Goal: Task Accomplishment & Management: Manage account settings

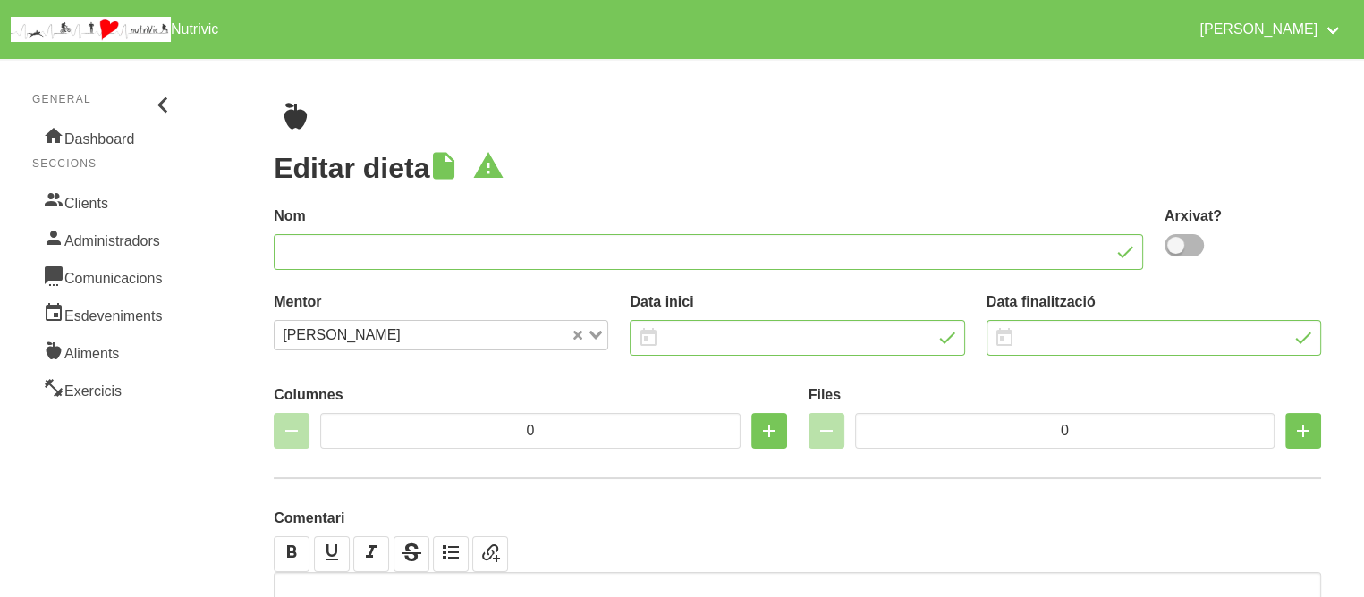
click at [112, 185] on link "Clients" at bounding box center [104, 201] width 145 height 38
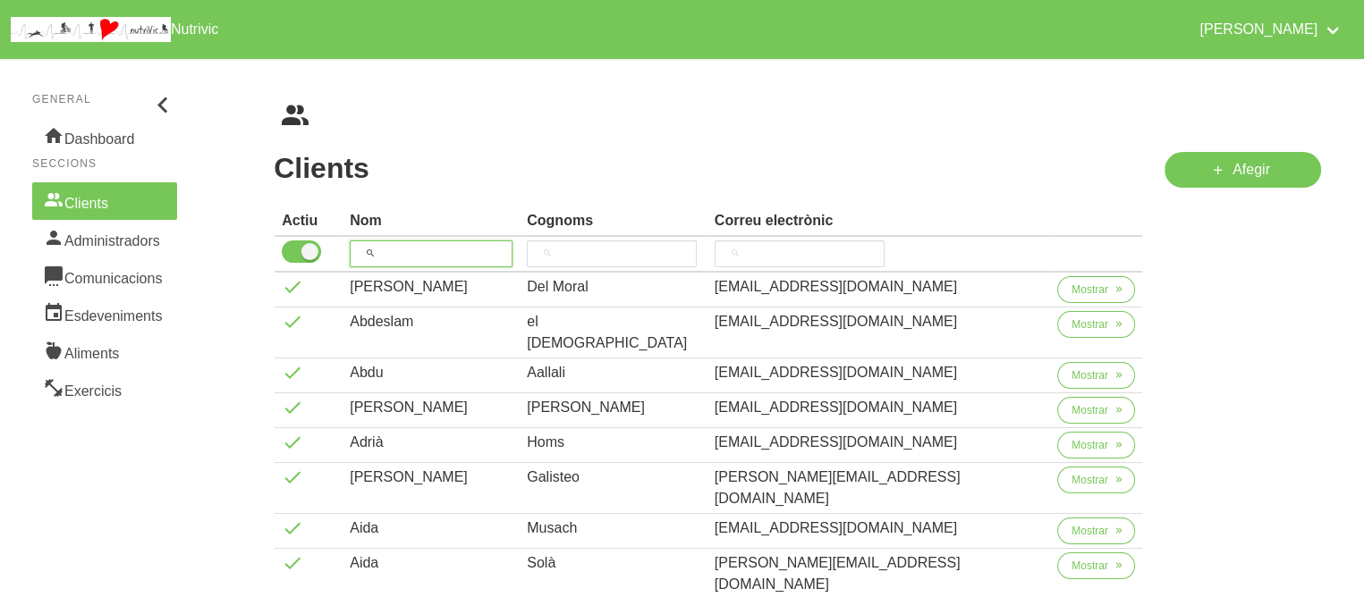
click at [450, 251] on input "search" at bounding box center [431, 254] width 163 height 27
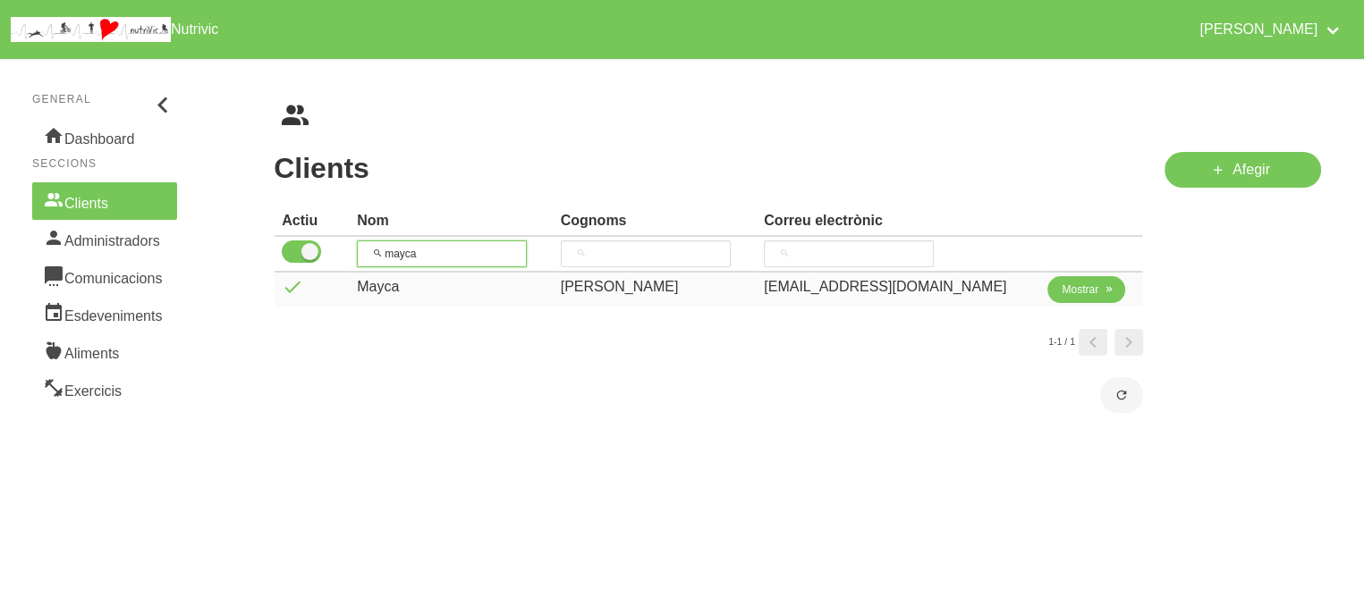
type input "mayca"
click at [1073, 287] on span "Mostrar" at bounding box center [1080, 290] width 37 height 16
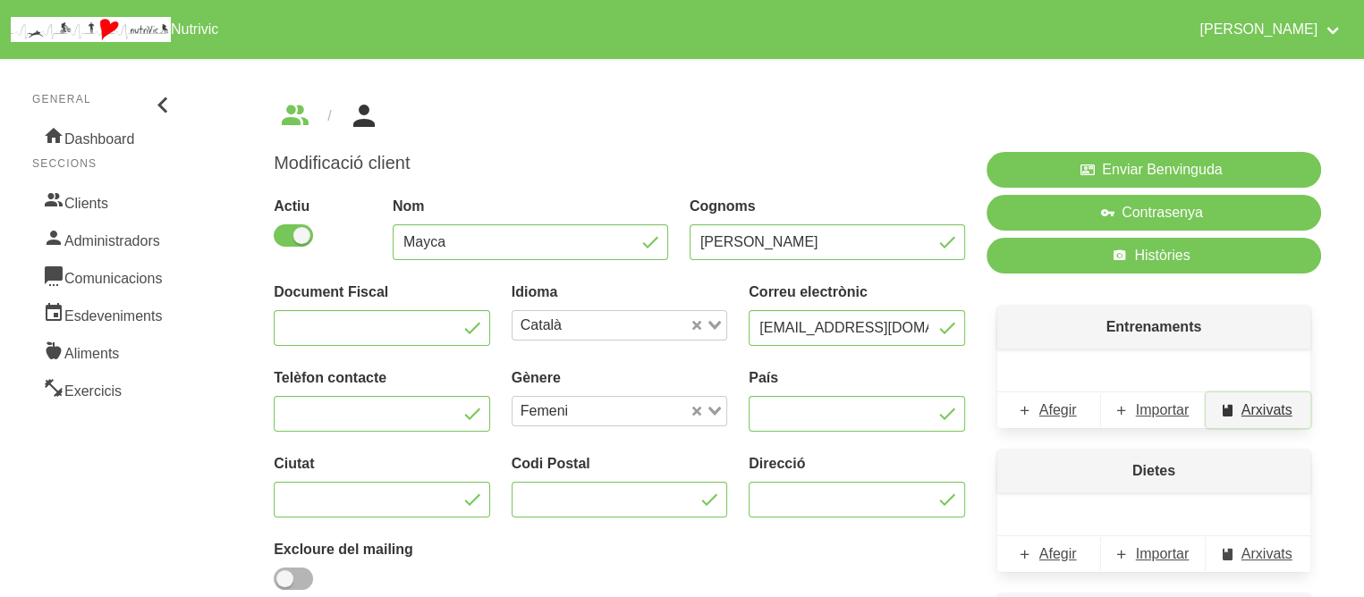
click at [1263, 401] on span "Arxivats" at bounding box center [1266, 410] width 51 height 21
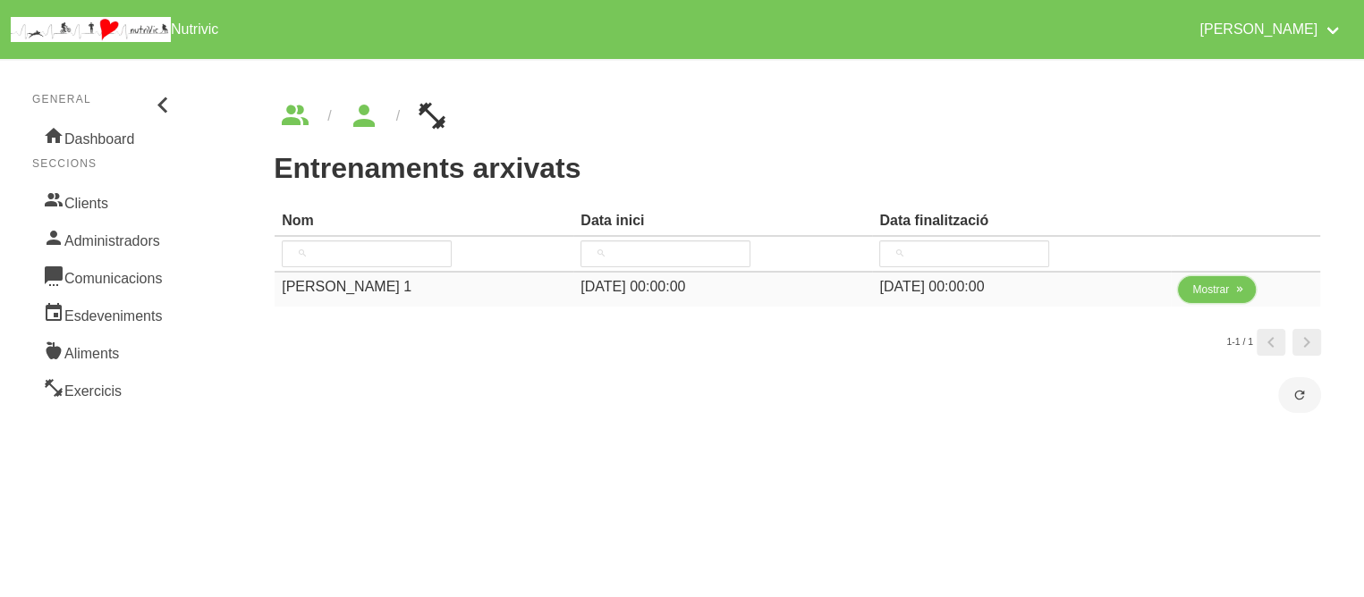
click at [1216, 278] on button "Mostrar" at bounding box center [1217, 289] width 78 height 27
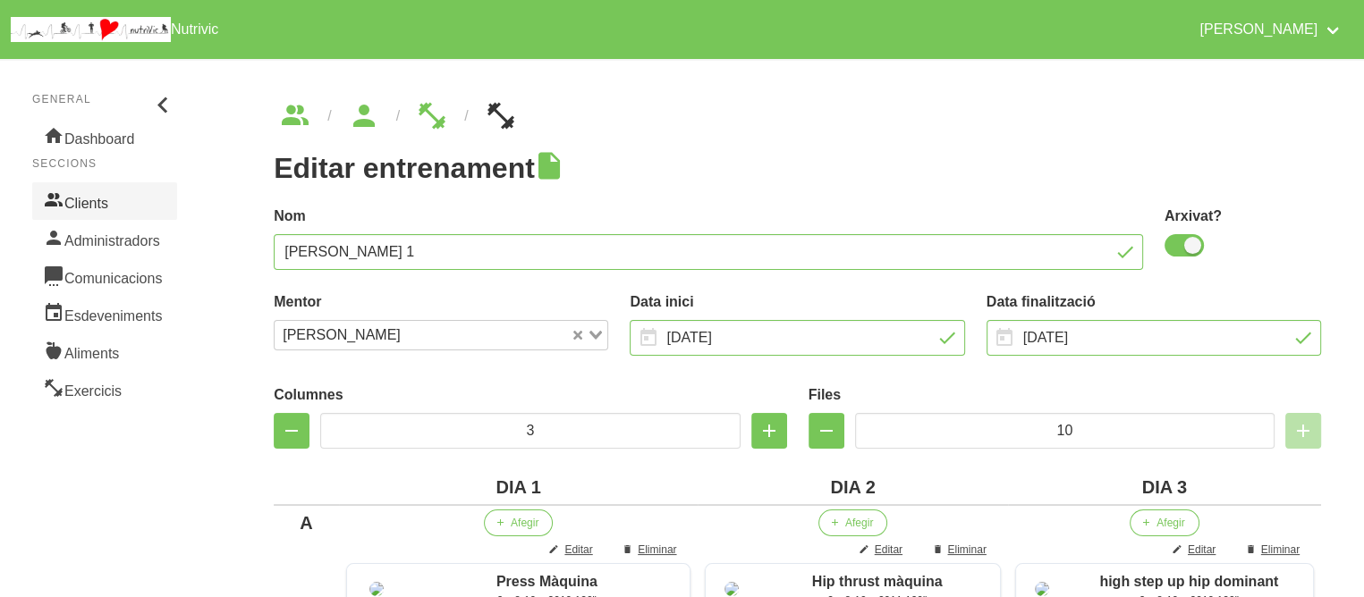
click at [77, 197] on link "Clients" at bounding box center [104, 201] width 145 height 38
